Goal: Navigation & Orientation: Go to known website

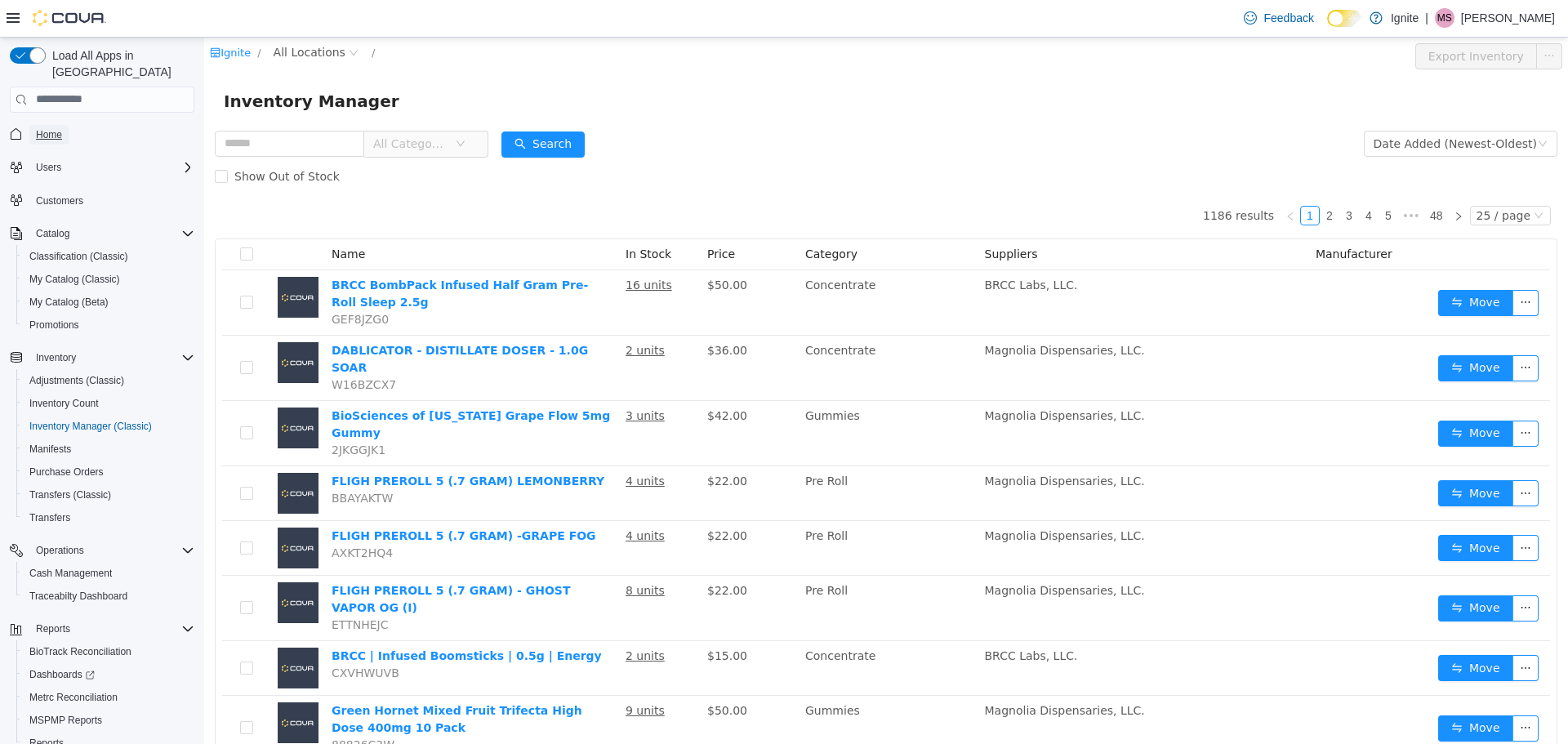
click at [66, 125] on link "Home" at bounding box center [49, 134] width 39 height 20
